Goal: Find specific page/section: Find specific page/section

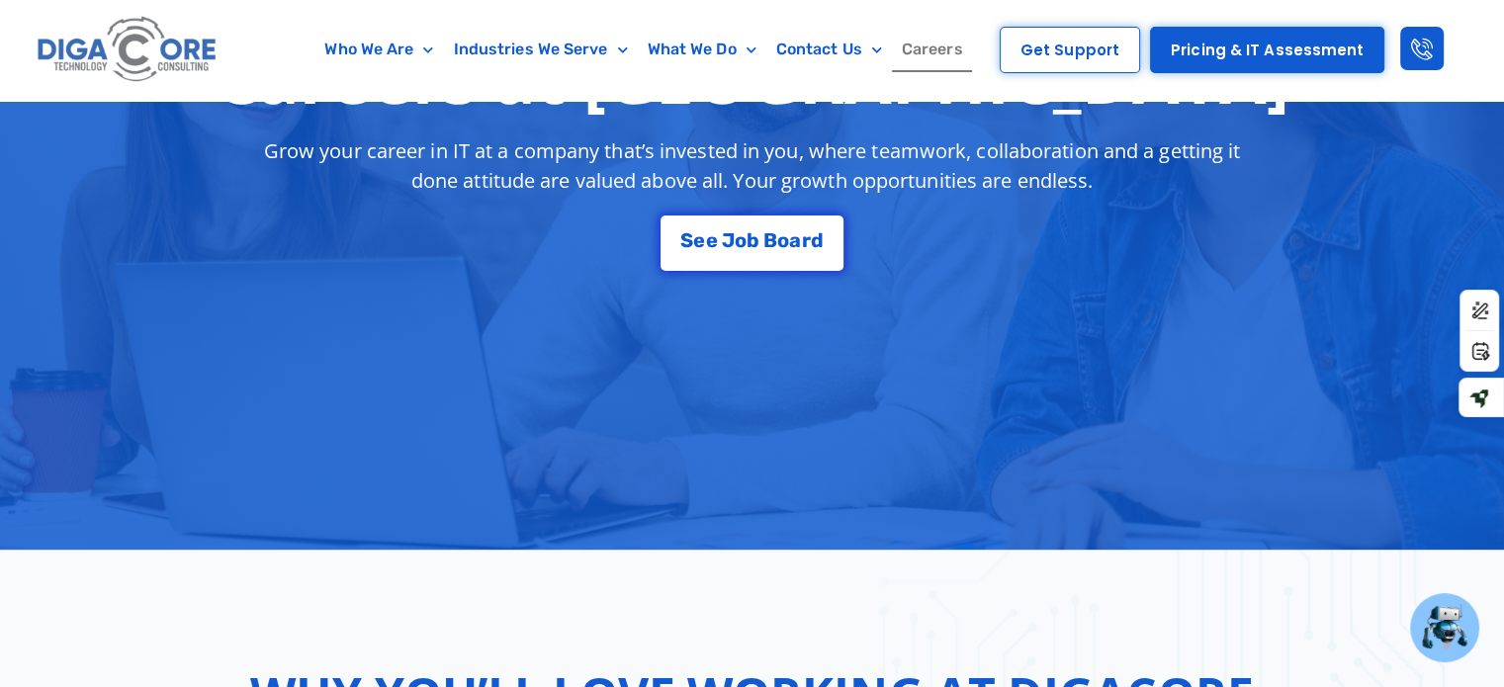
scroll to position [270, 0]
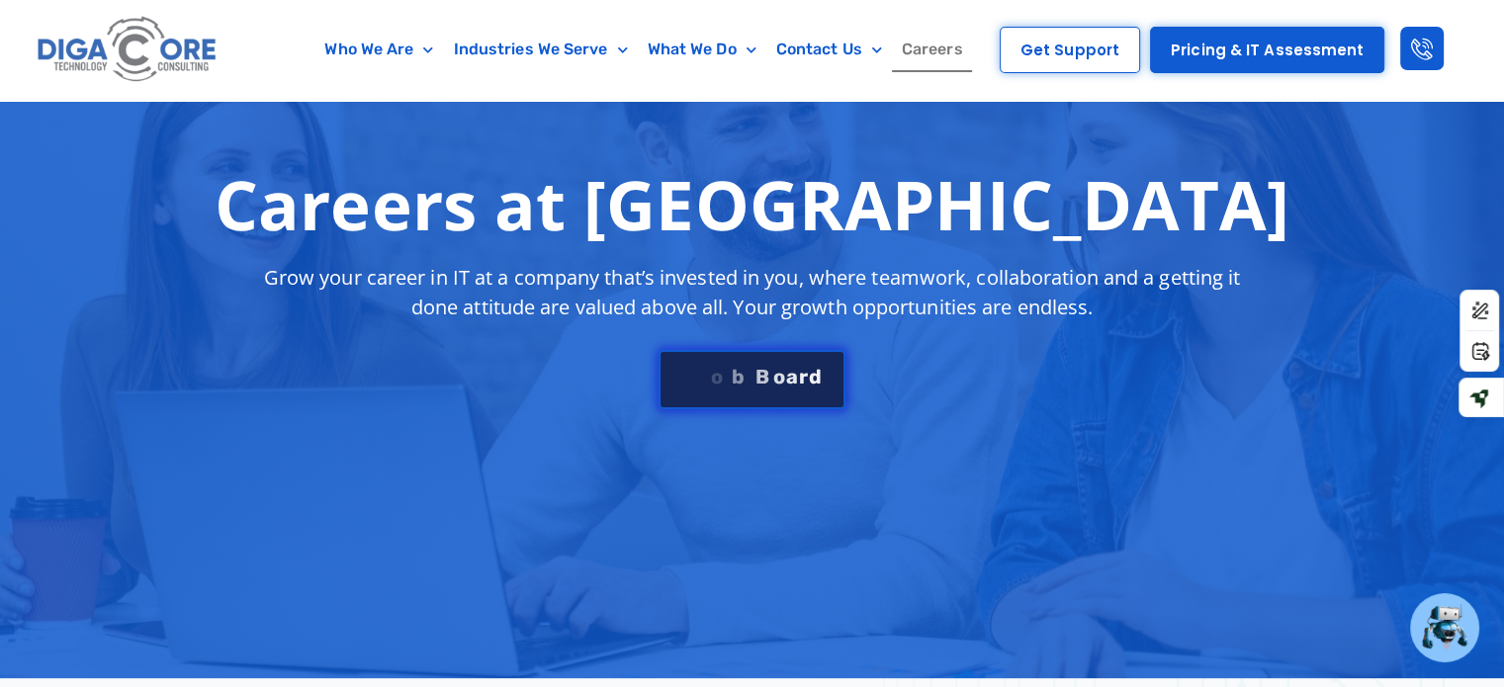
click at [795, 367] on div "S e e J [PERSON_NAME]" at bounding box center [751, 377] width 142 height 20
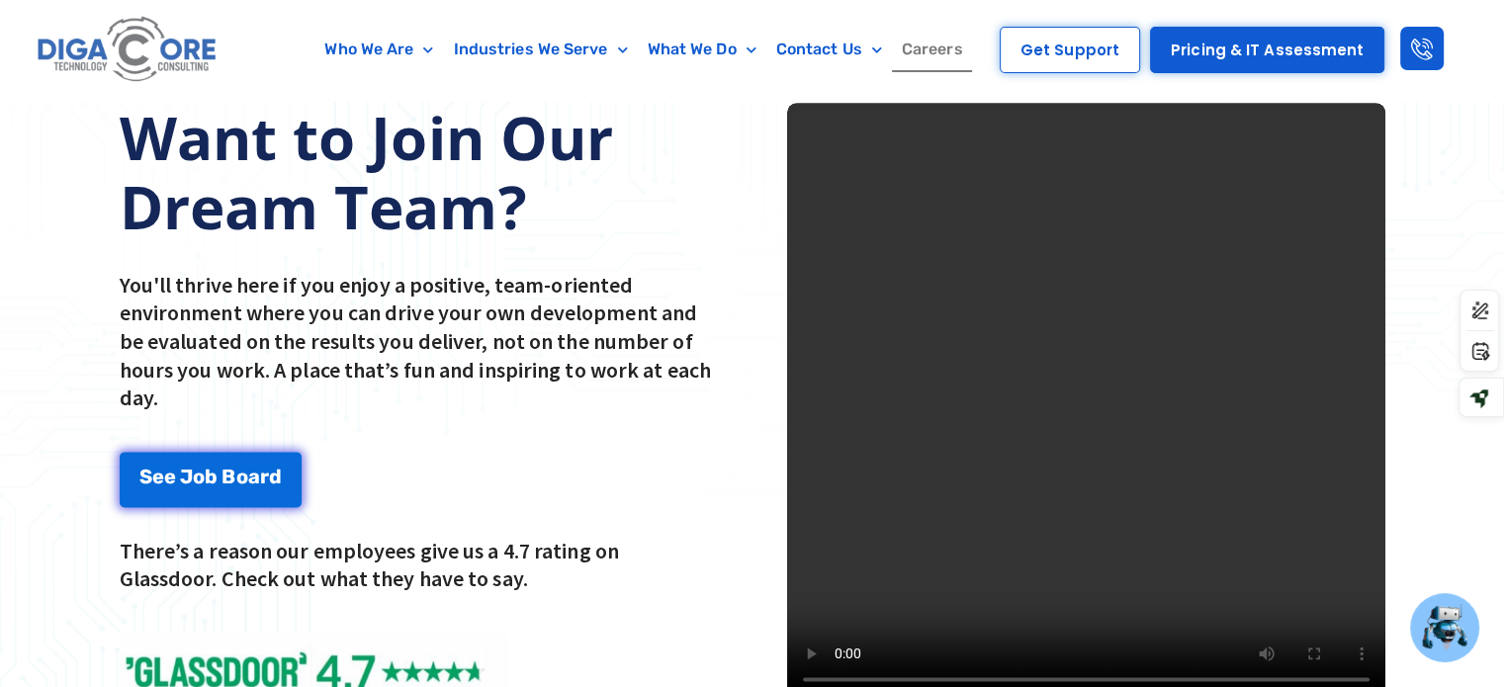
scroll to position [2569, 0]
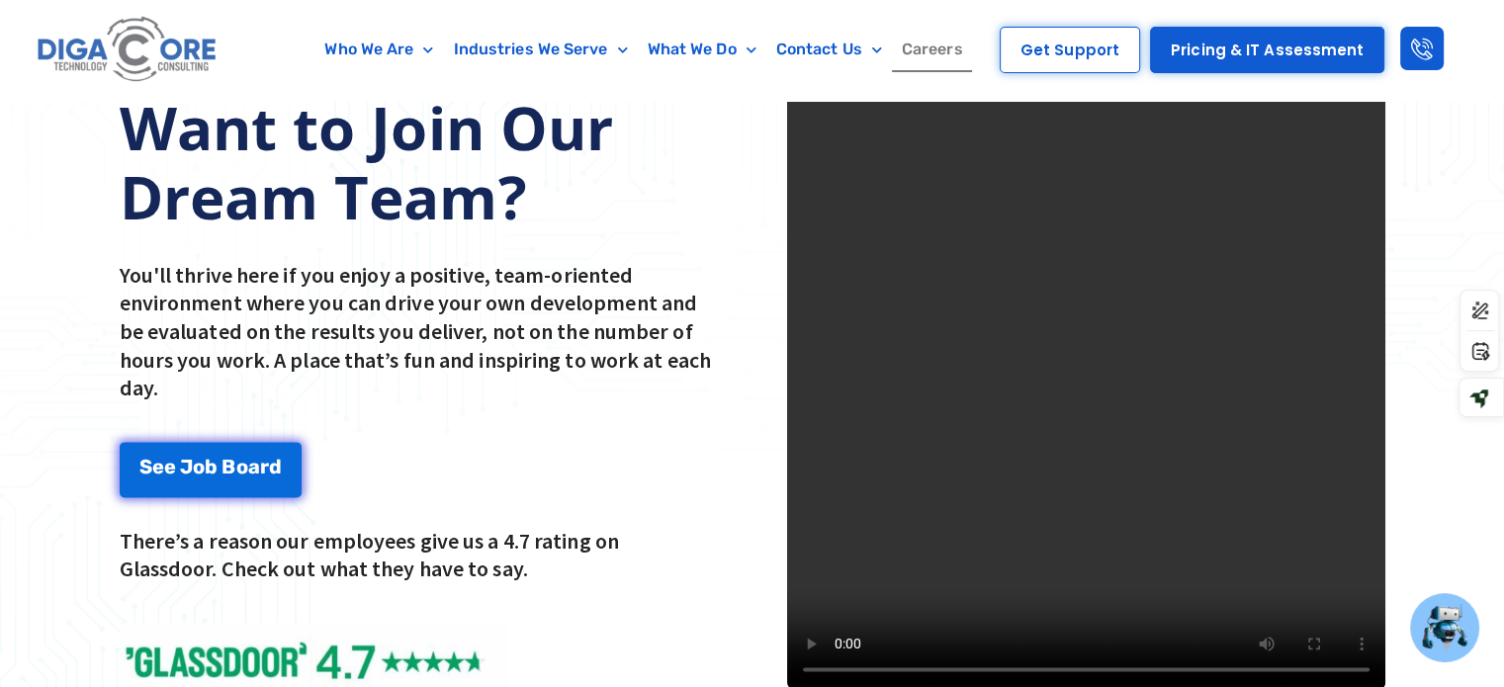
click at [1371, 297] on video at bounding box center [1086, 392] width 598 height 598
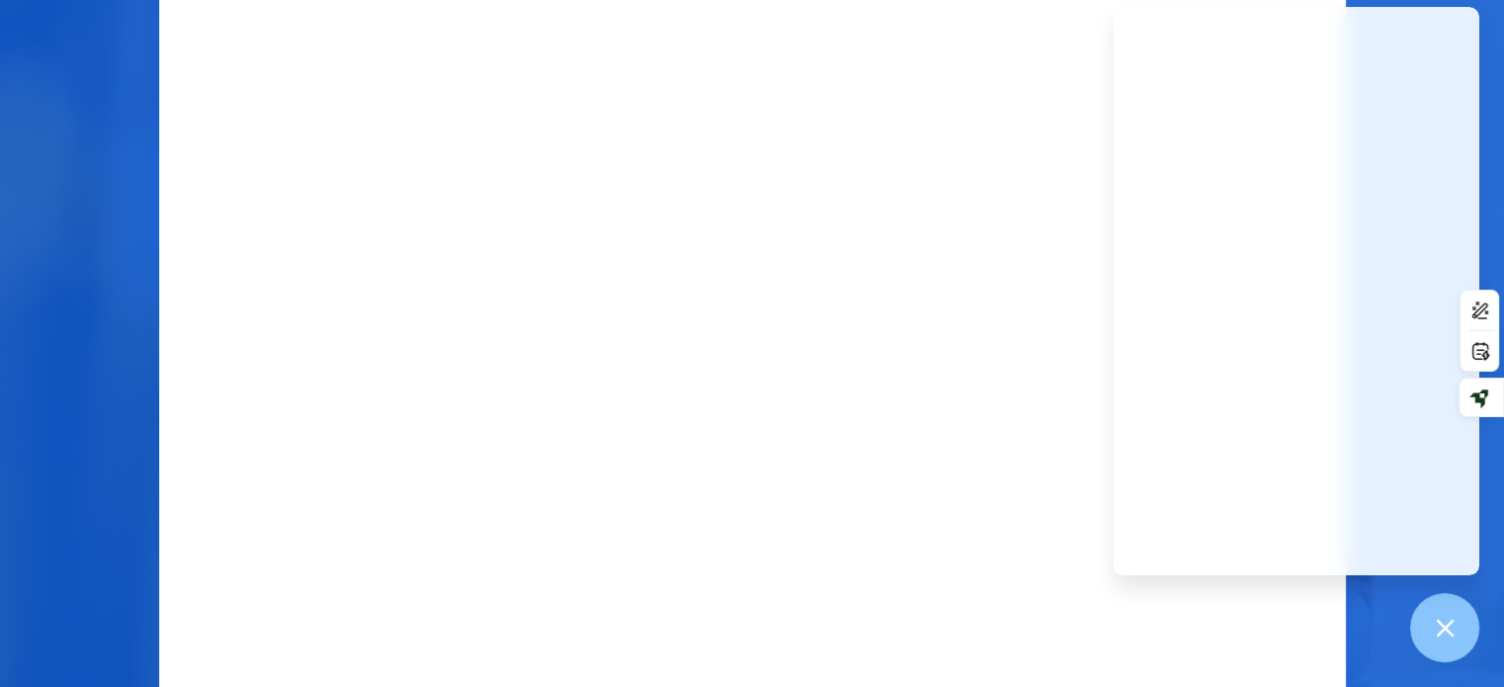
scroll to position [883, 0]
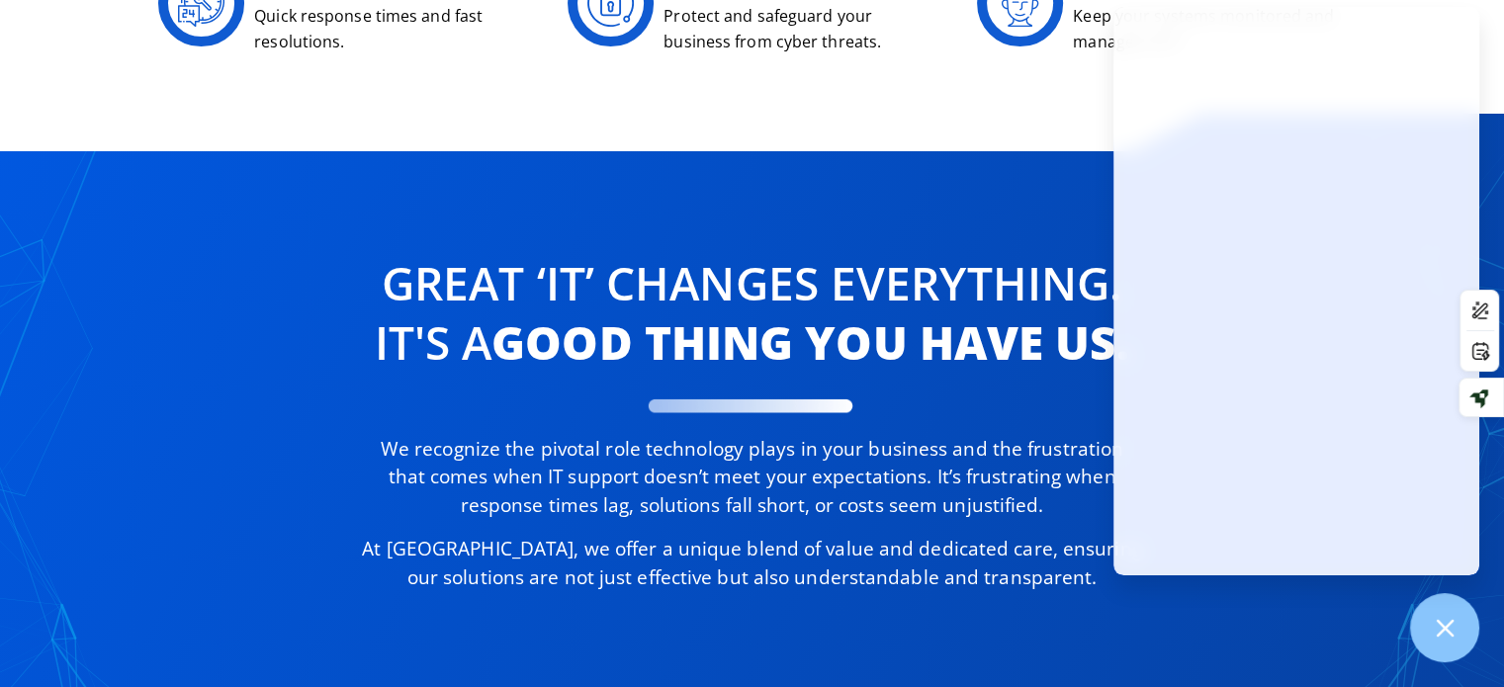
click at [1021, 169] on div "Great ‘IT’ changes Everything. It's a good thing you have us. We recognize the …" at bounding box center [752, 442] width 1504 height 656
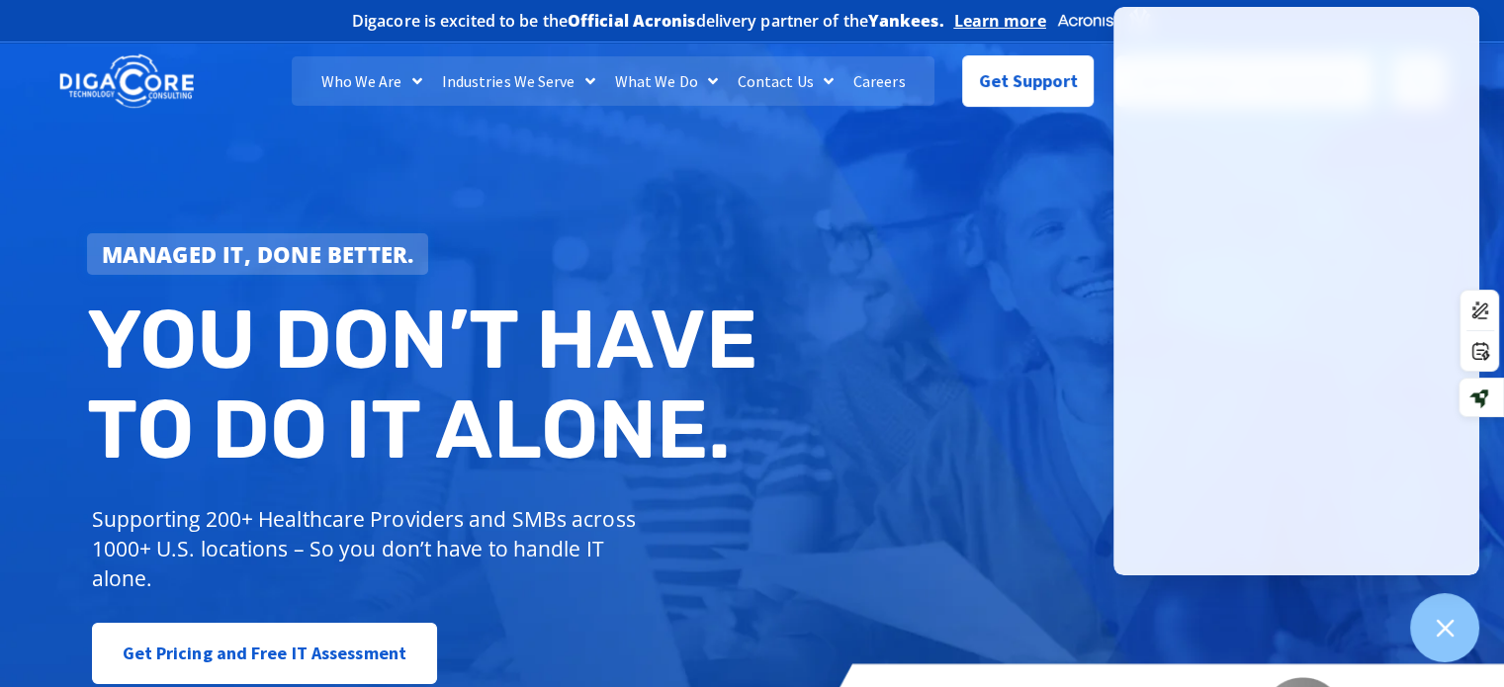
click at [874, 75] on link "Careers" at bounding box center [880, 80] width 72 height 49
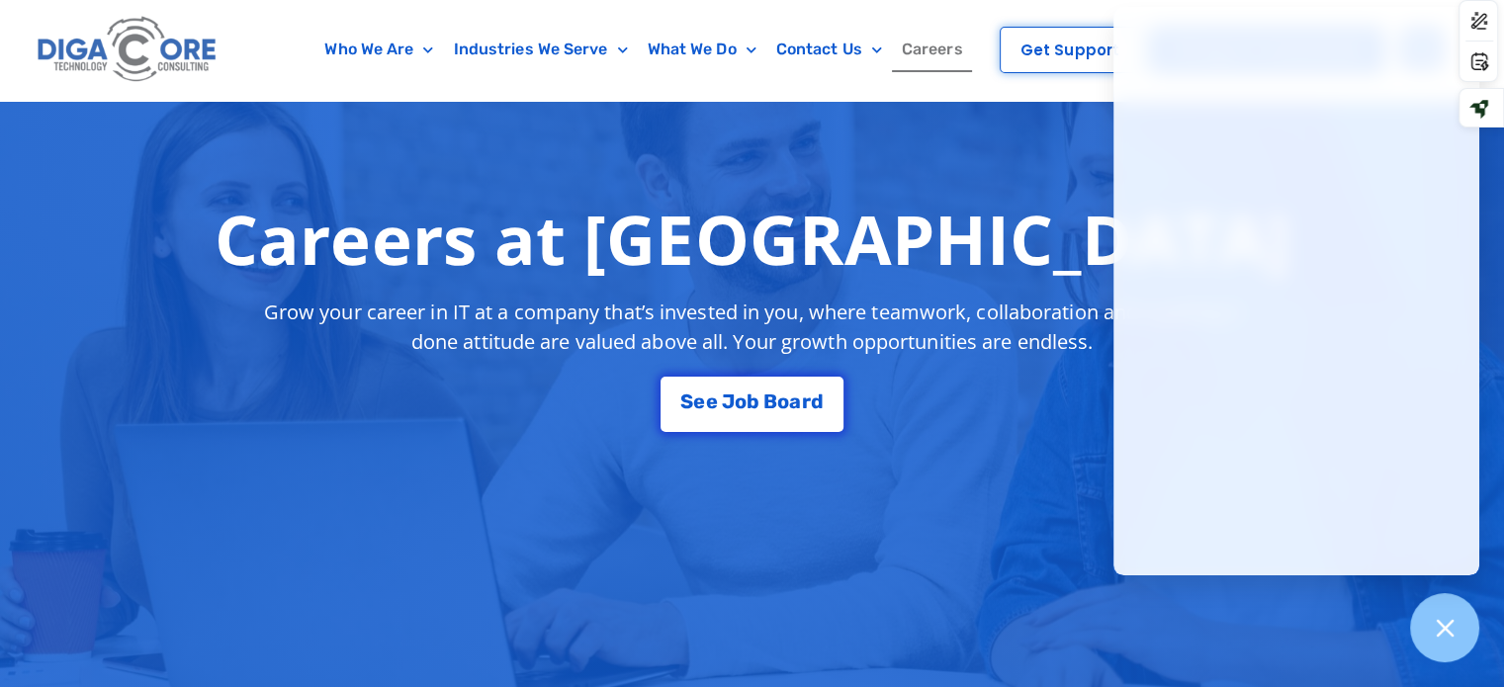
scroll to position [259, 0]
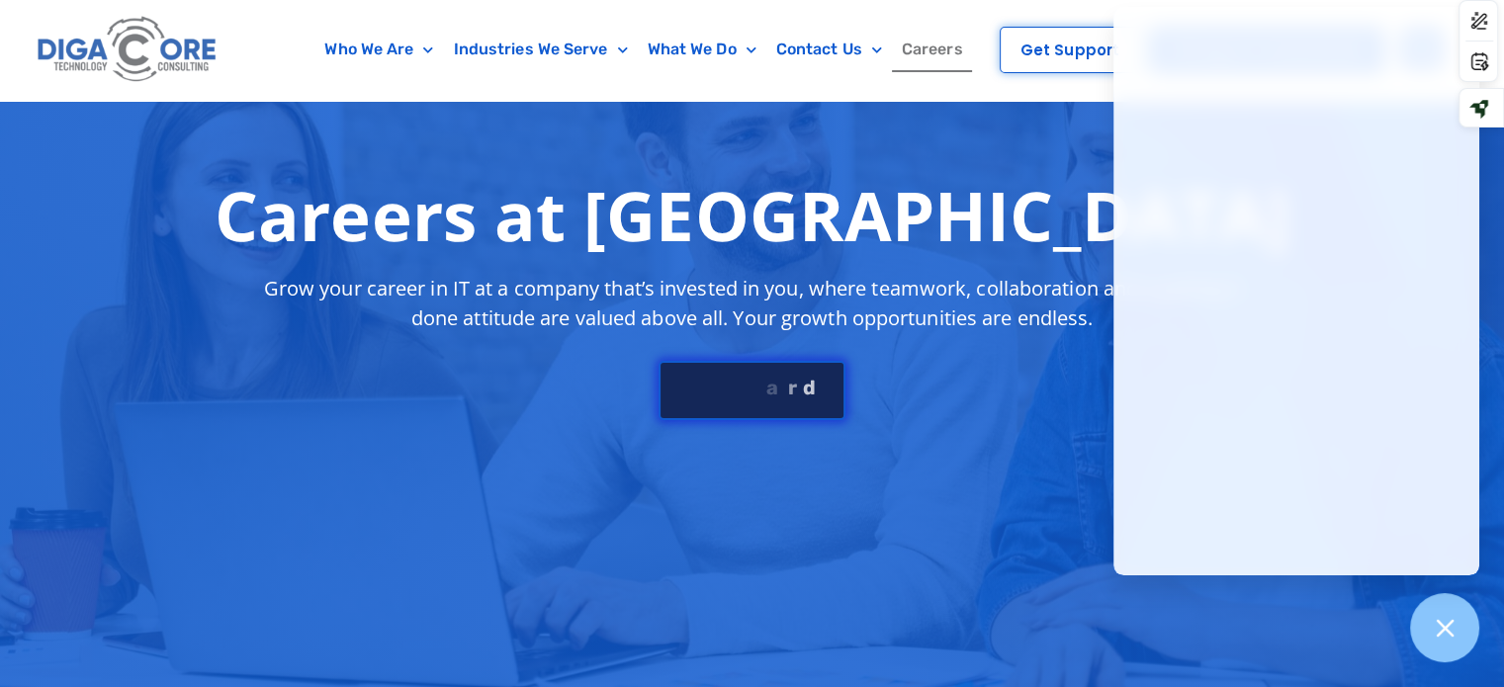
click at [822, 378] on div "S e e J [PERSON_NAME]" at bounding box center [751, 388] width 142 height 20
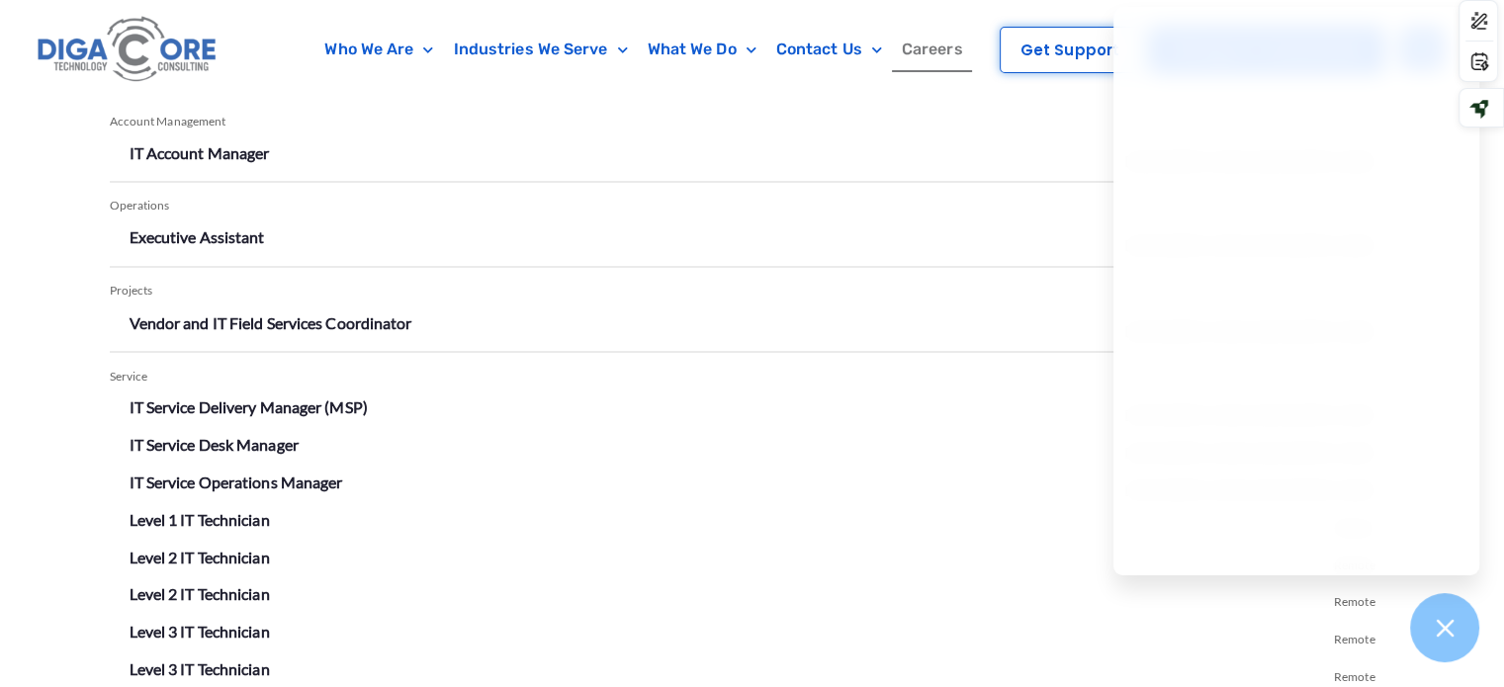
scroll to position [3461, 0]
